Goal: Information Seeking & Learning: Understand process/instructions

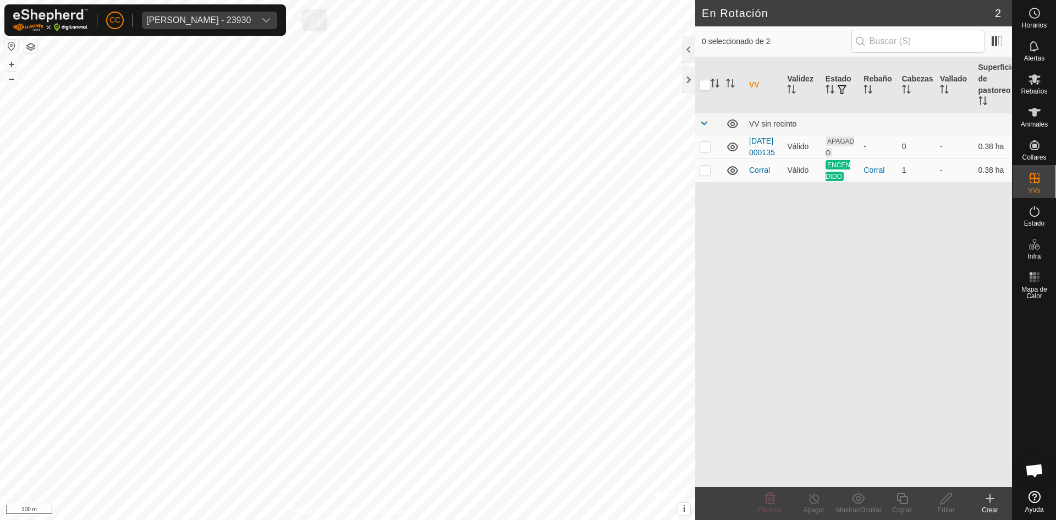
click at [277, 16] on div "dropdown trigger" at bounding box center [266, 21] width 22 height 18
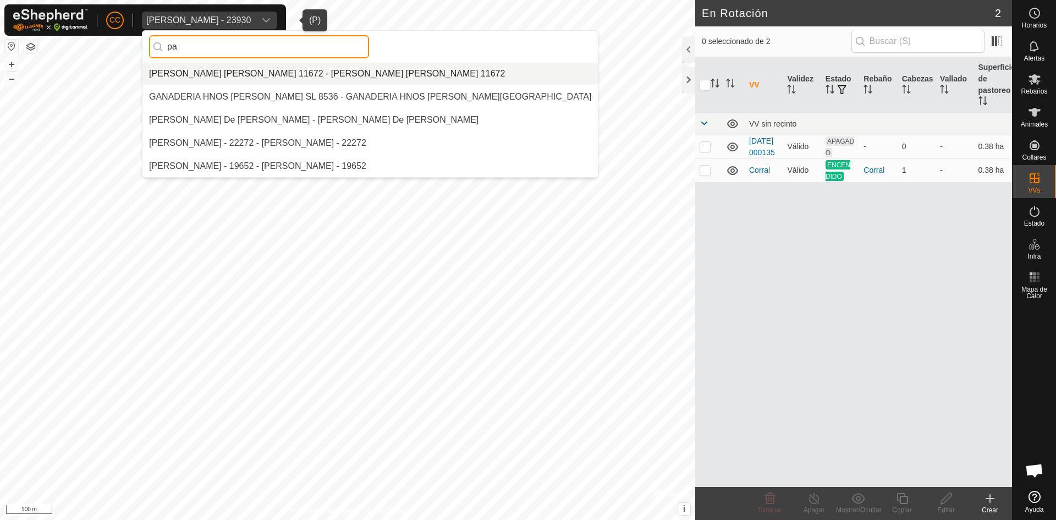
type input "p"
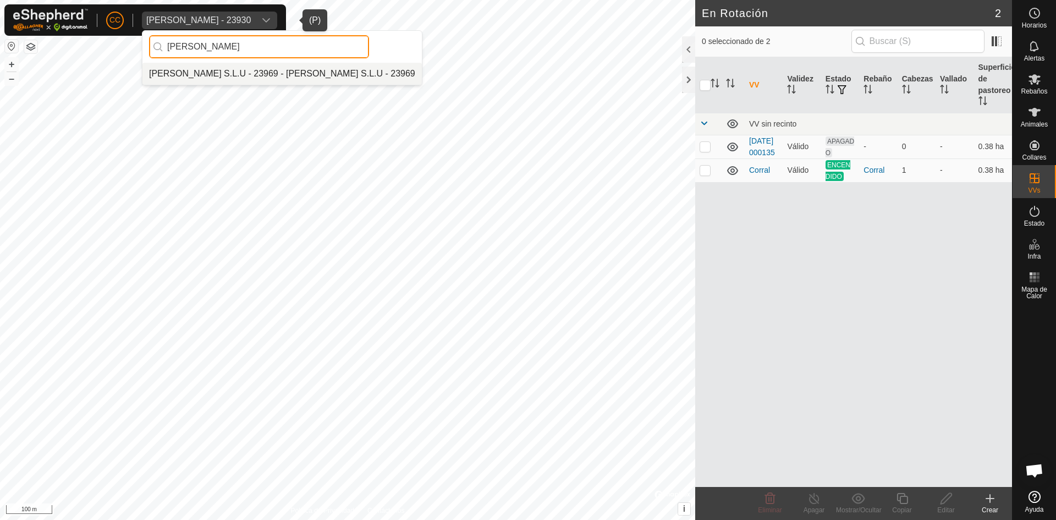
type input "[PERSON_NAME]"
click at [178, 74] on li "[PERSON_NAME] S.L.U - 23969 - [PERSON_NAME] S.L.U - 23969" at bounding box center [281, 74] width 279 height 22
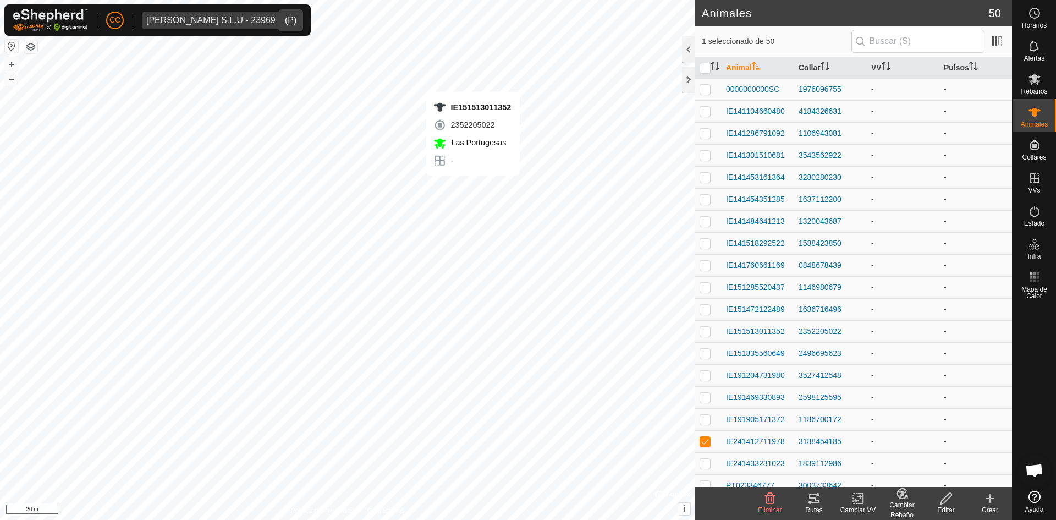
checkbox input "true"
checkbox input "false"
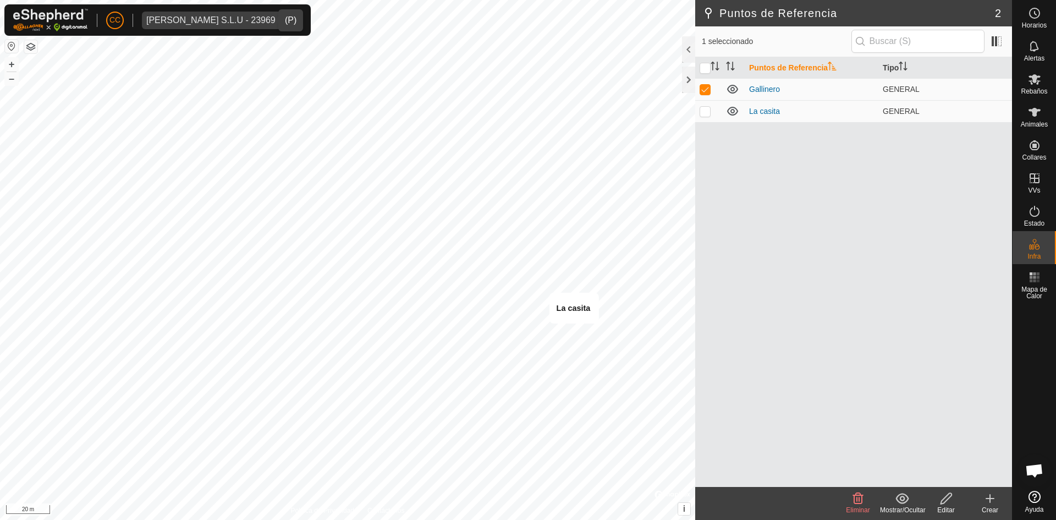
checkbox input "false"
checkbox input "true"
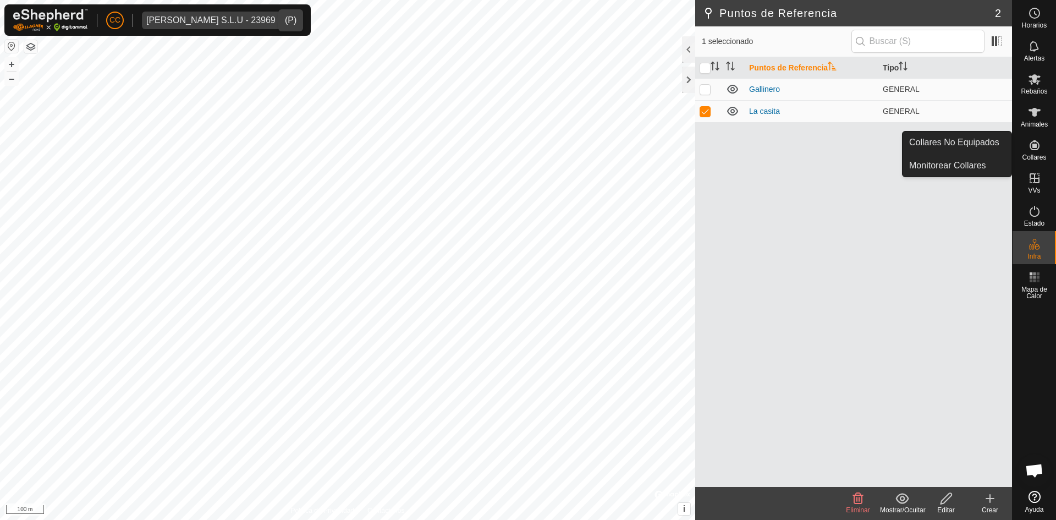
click at [1032, 144] on icon at bounding box center [1034, 145] width 13 height 13
click at [959, 162] on link "Monitorear Collares" at bounding box center [956, 166] width 109 height 22
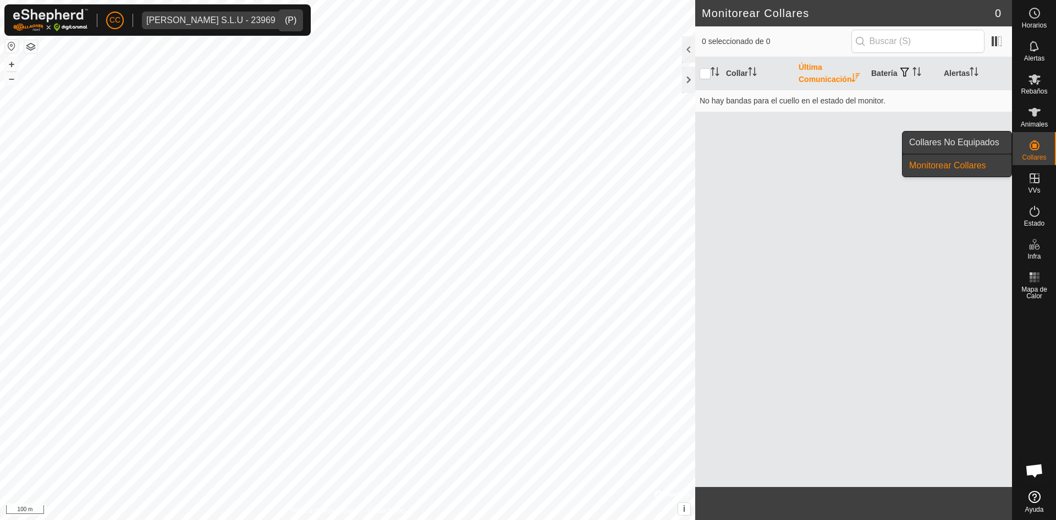
click at [950, 142] on link "Collares No Equipados" at bounding box center [956, 142] width 109 height 22
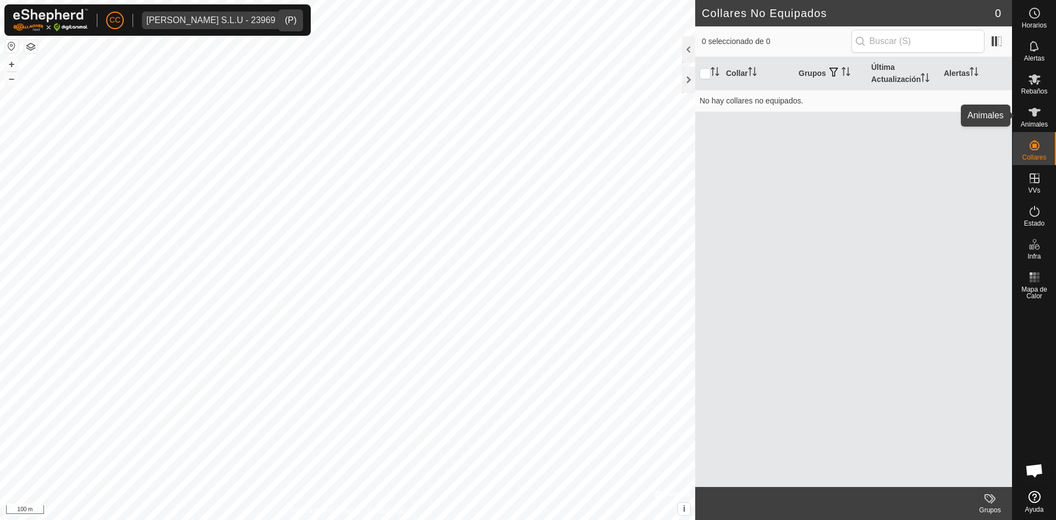
click at [1031, 119] on es-animals-svg-icon at bounding box center [1034, 112] width 20 height 18
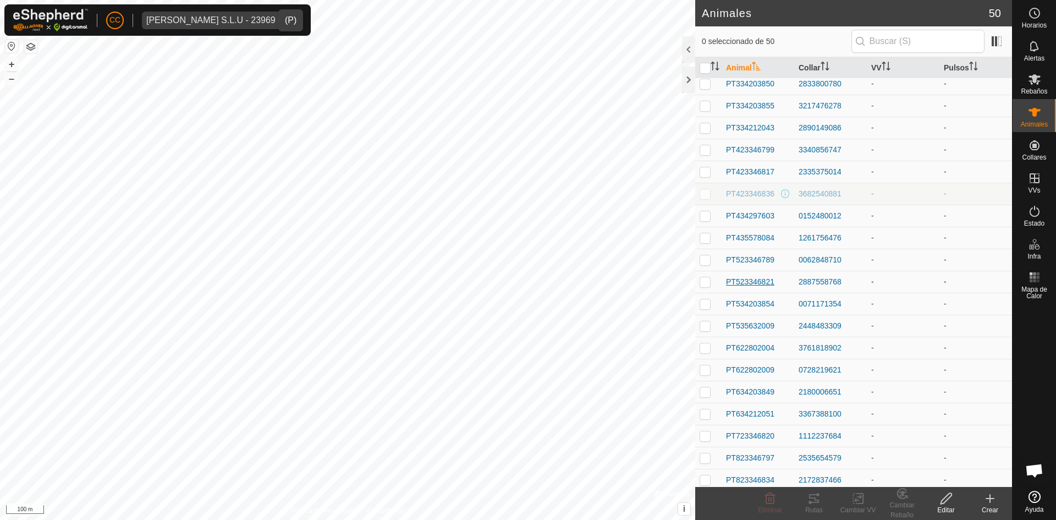
scroll to position [692, 0]
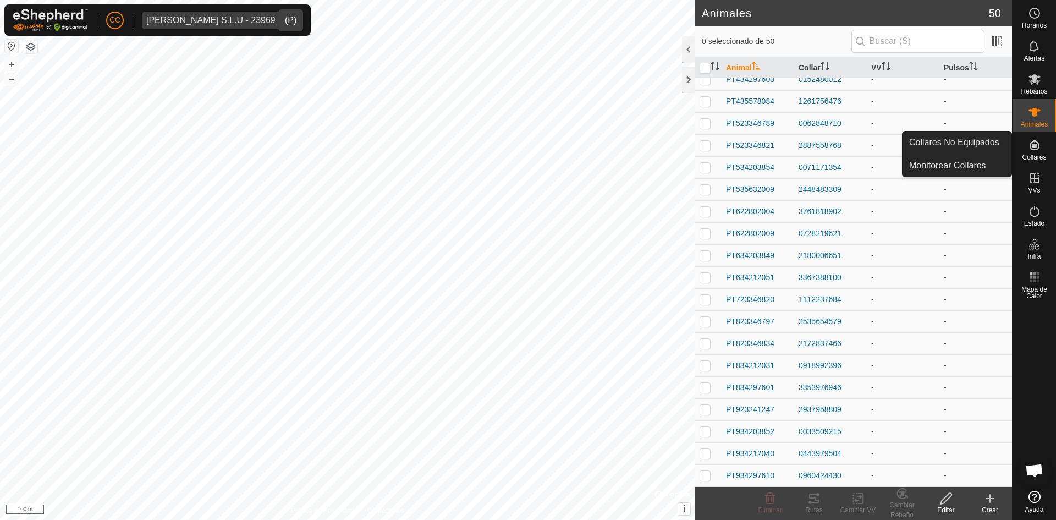
click at [1039, 198] on div "Estado" at bounding box center [1033, 214] width 43 height 33
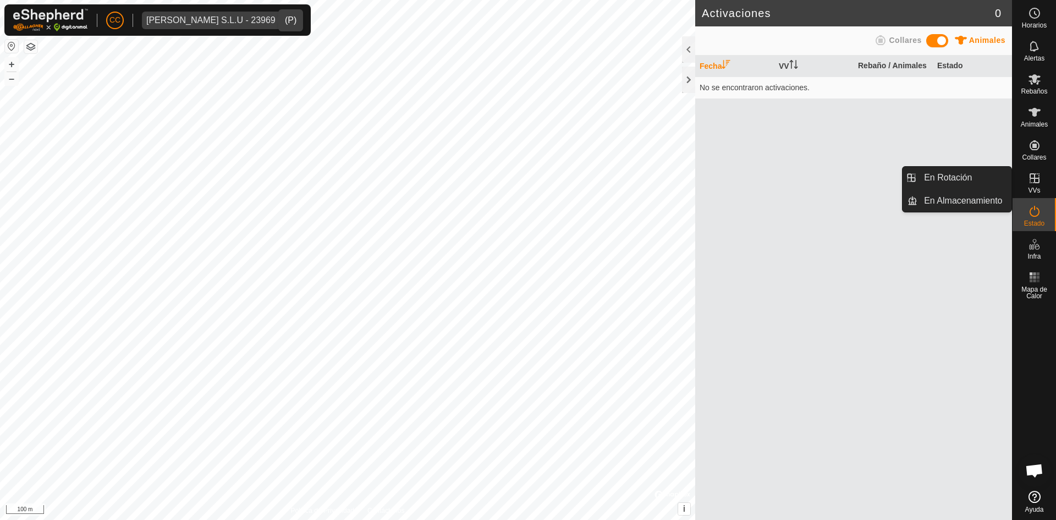
click at [1033, 176] on icon at bounding box center [1034, 178] width 13 height 13
click at [945, 174] on link "En Rotación" at bounding box center [964, 178] width 94 height 22
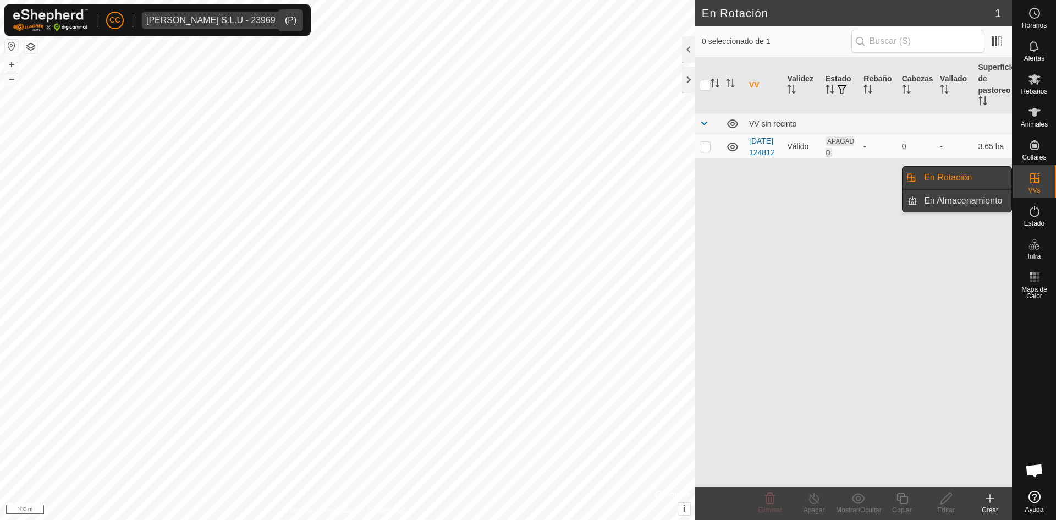
click at [941, 205] on link "En Almacenamiento" at bounding box center [964, 201] width 94 height 22
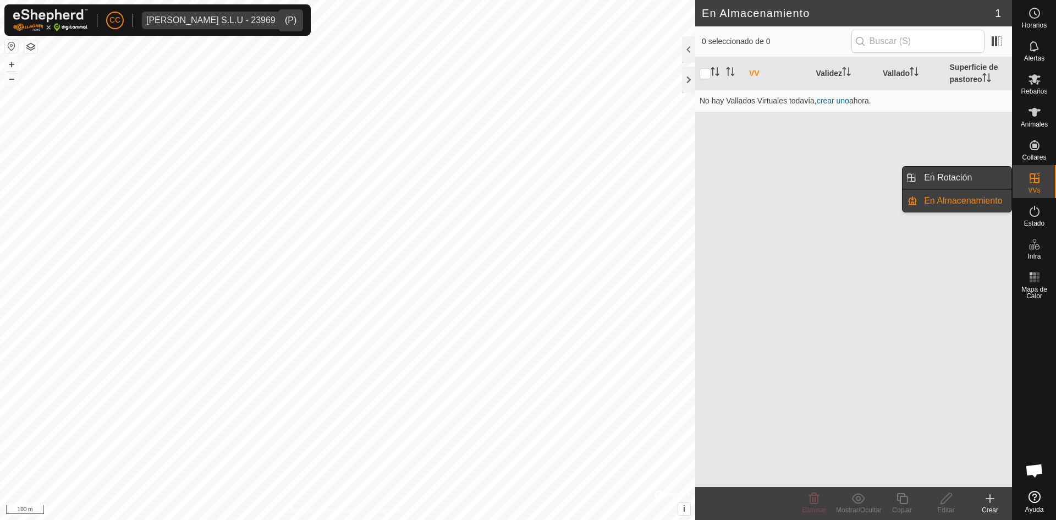
click at [939, 172] on link "En Rotación" at bounding box center [964, 178] width 94 height 22
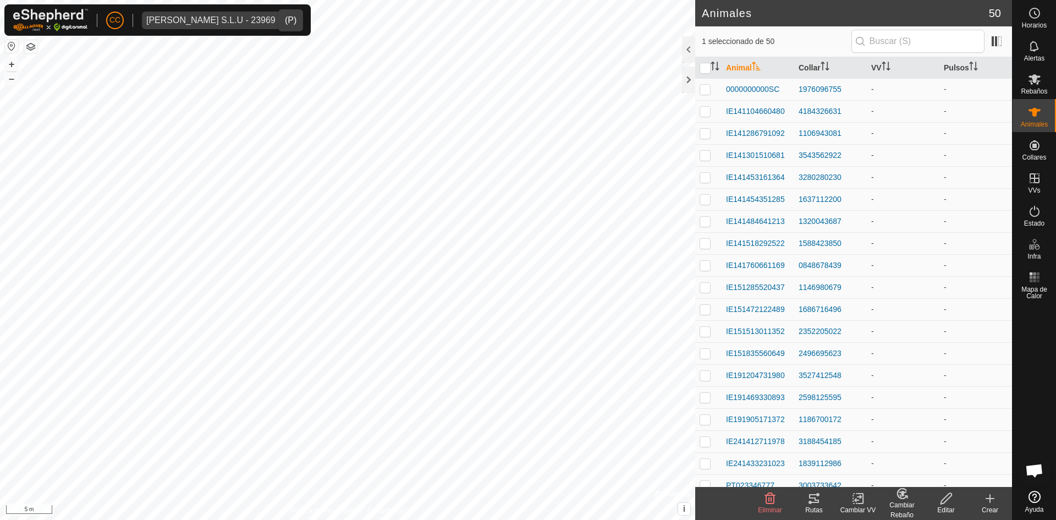
click at [812, 496] on icon at bounding box center [813, 498] width 13 height 13
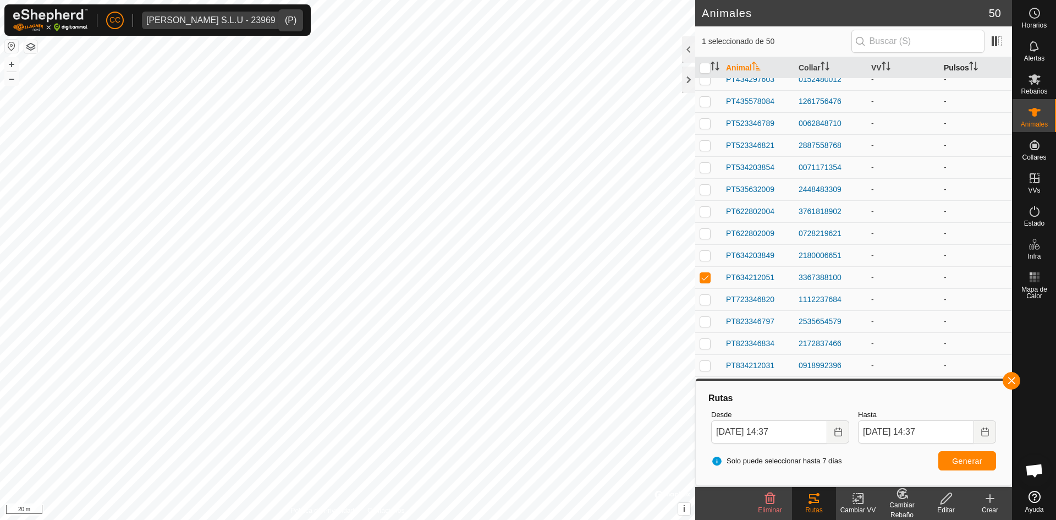
click at [962, 60] on th "Pulsos" at bounding box center [975, 67] width 73 height 21
click at [1034, 466] on span "Chat abierto" at bounding box center [1034, 471] width 18 height 15
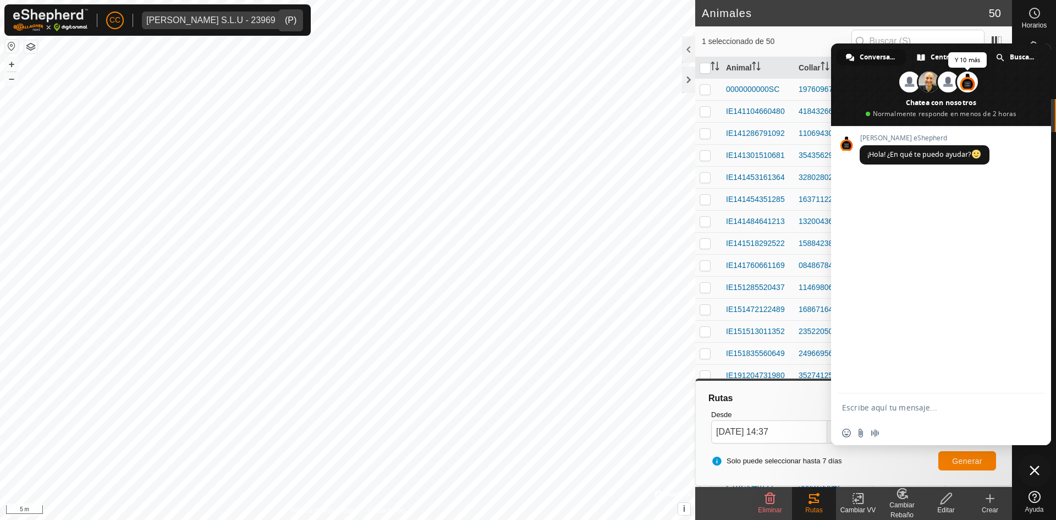
click at [969, 84] on span at bounding box center [967, 81] width 21 height 21
click at [956, 113] on span at bounding box center [941, 84] width 220 height 82
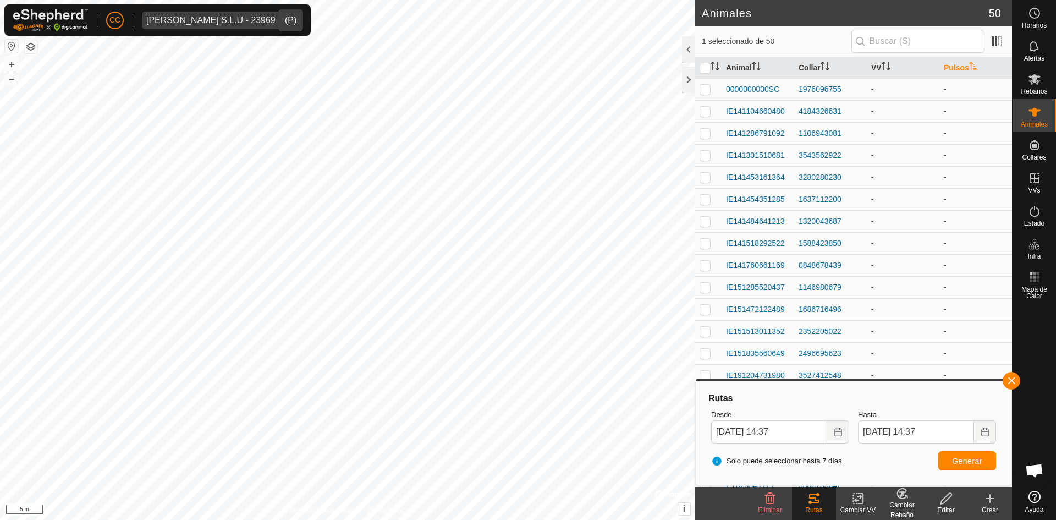
click at [1037, 467] on span "Chat abierto" at bounding box center [1034, 471] width 18 height 15
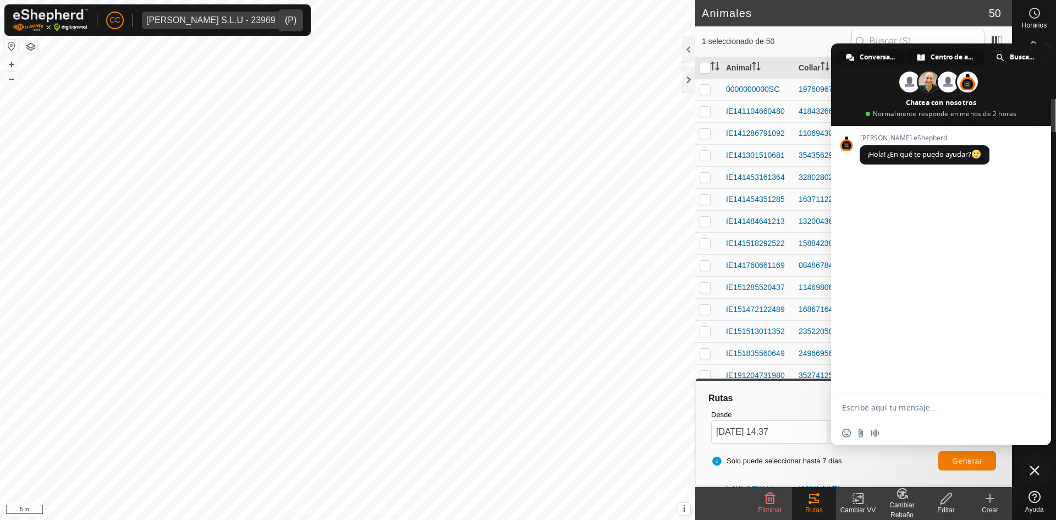
click at [946, 54] on span "Centro de ayuda" at bounding box center [951, 57] width 43 height 16
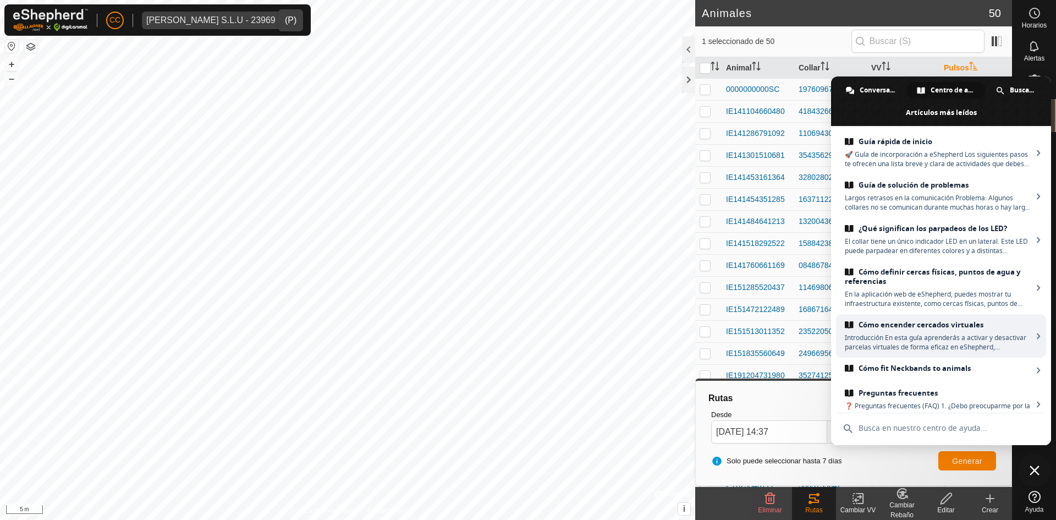
click at [904, 330] on link "Cómo encender cercados virtuales Introducción En esta guía aprenderás a activar…" at bounding box center [941, 335] width 210 height 43
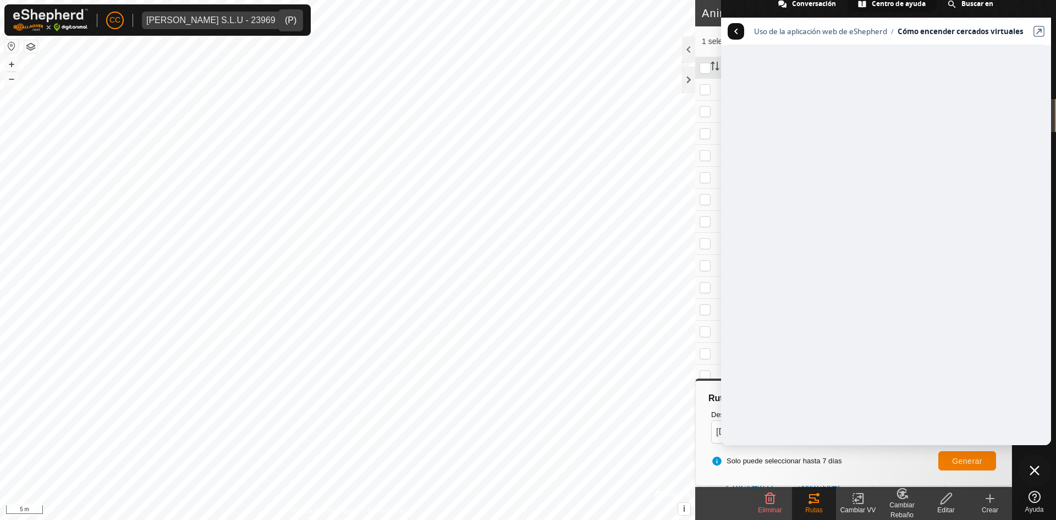
click at [739, 29] on link at bounding box center [735, 31] width 16 height 16
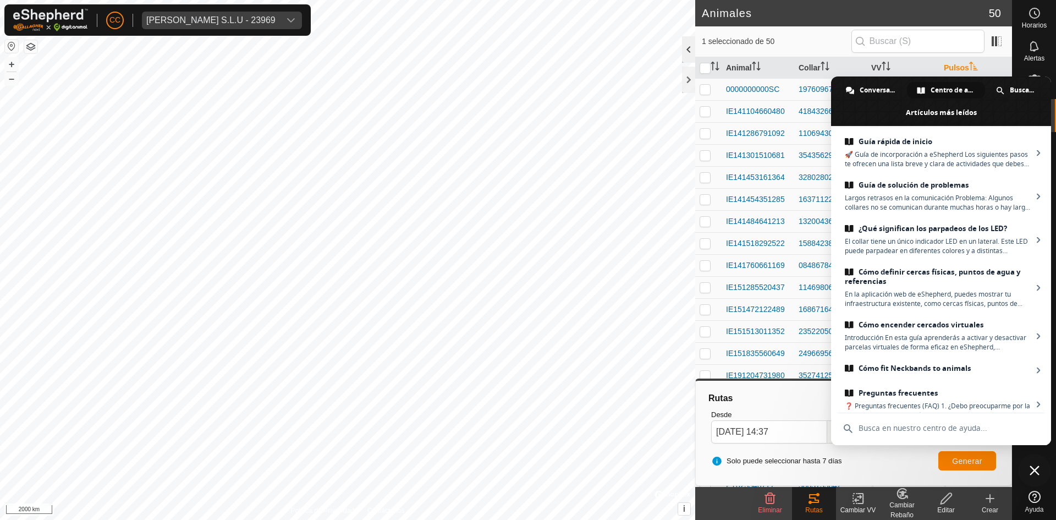
click at [685, 45] on div at bounding box center [688, 49] width 13 height 26
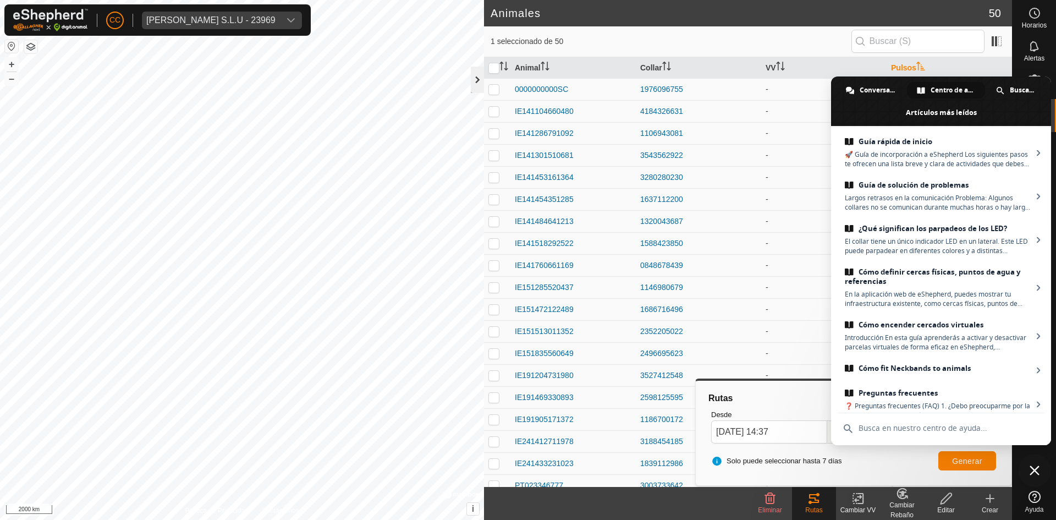
click at [472, 76] on div at bounding box center [477, 80] width 13 height 26
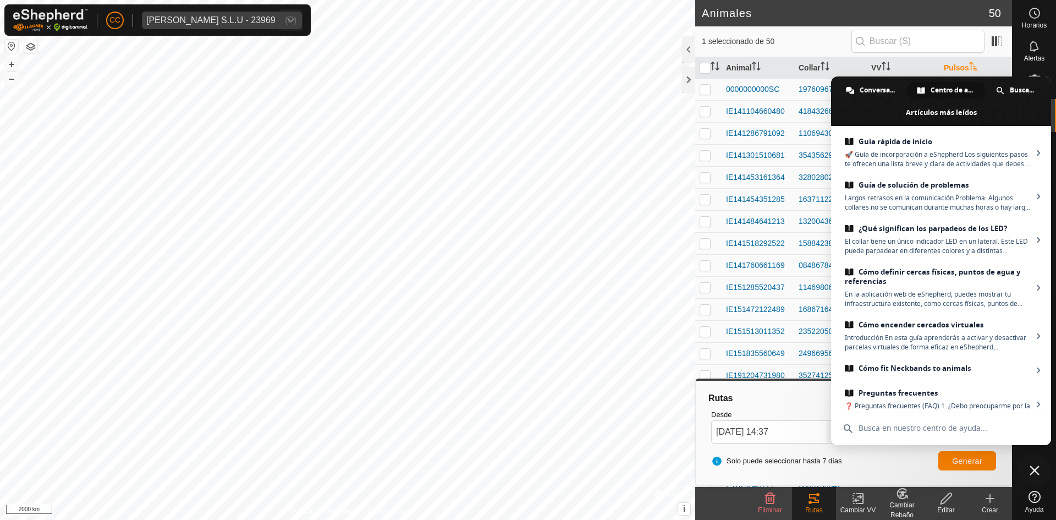
click at [213, 7] on div "CC [PERSON_NAME] S.L.U - 23969" at bounding box center [157, 19] width 306 height 31
click at [212, 20] on div "[PERSON_NAME] S.L.U - 23969" at bounding box center [210, 20] width 129 height 9
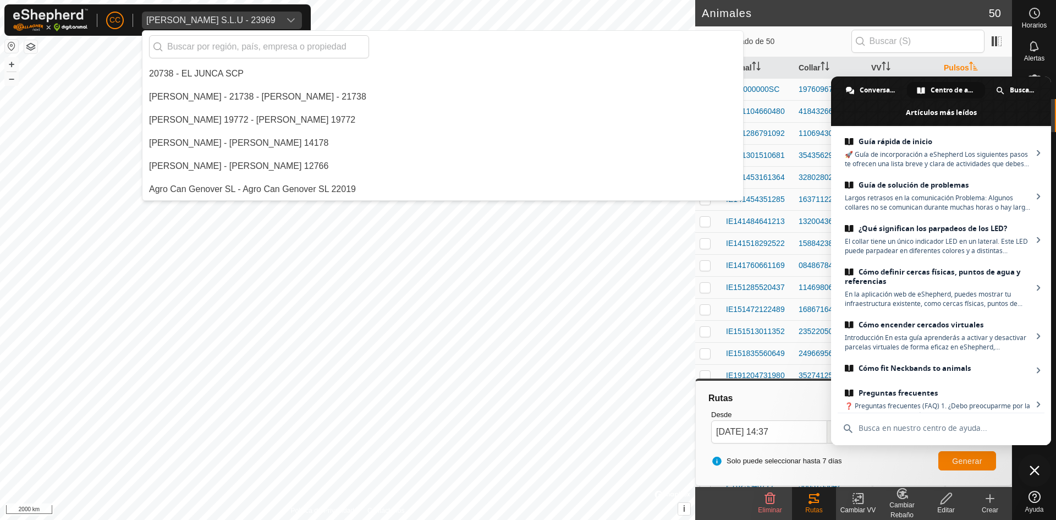
scroll to position [7967, 0]
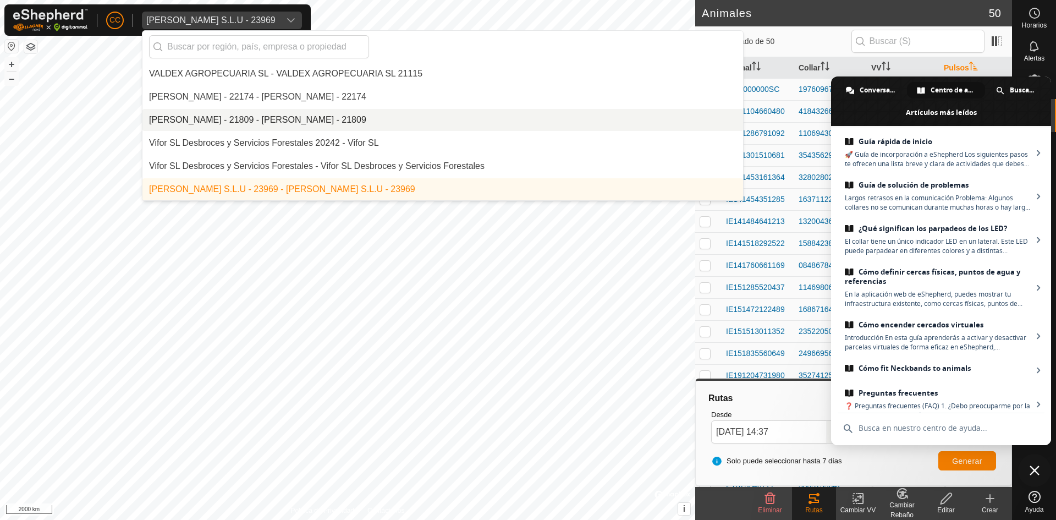
click at [240, 120] on li "[PERSON_NAME] - 21809 - [PERSON_NAME] - 21809" at bounding box center [442, 120] width 600 height 22
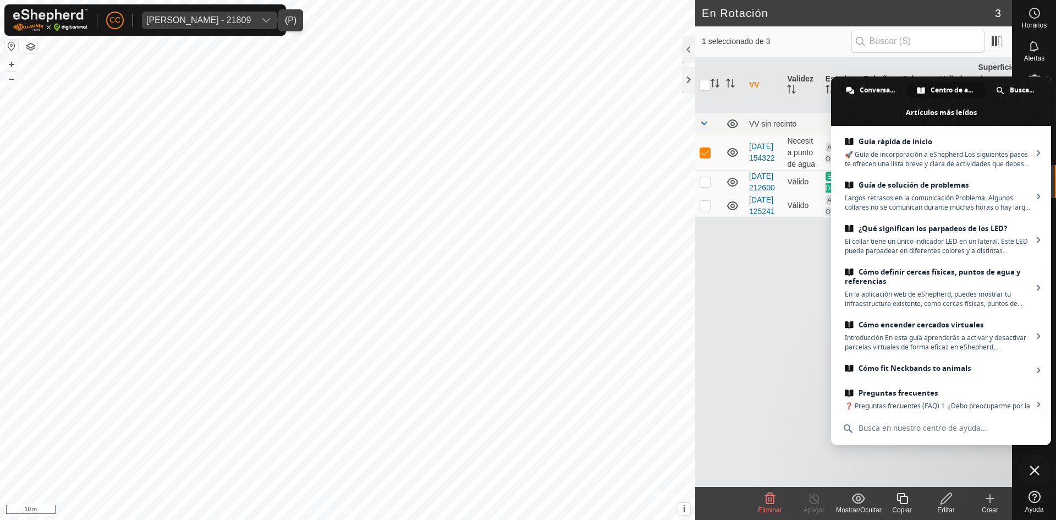
checkbox input "false"
checkbox input "true"
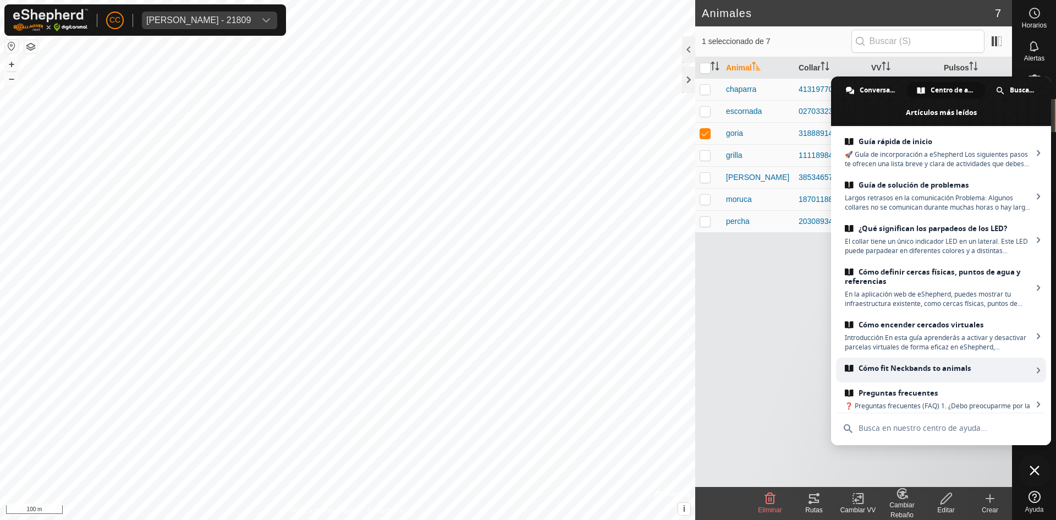
scroll to position [167, 0]
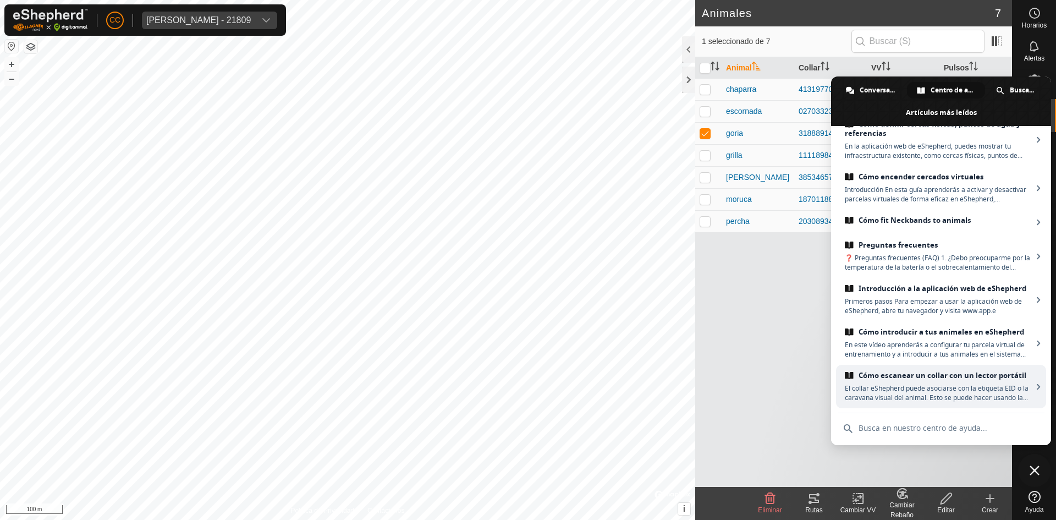
click at [878, 371] on span "Cómo escanear un collar con un lector portátil" at bounding box center [938, 375] width 187 height 9
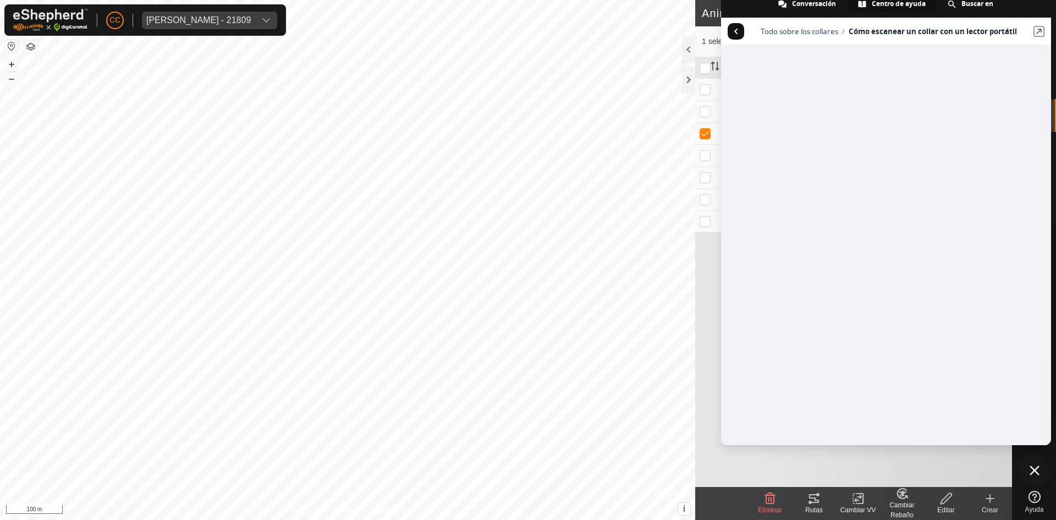
click at [738, 27] on link at bounding box center [735, 31] width 16 height 16
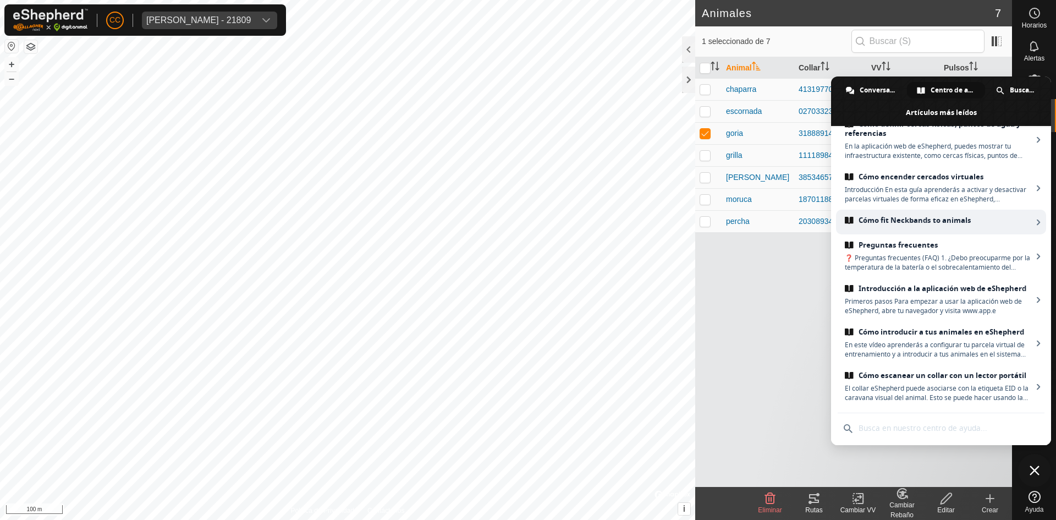
click at [946, 216] on span "Cómo fit Neckbands to animals" at bounding box center [938, 220] width 187 height 9
